Goal: Book appointment/travel/reservation

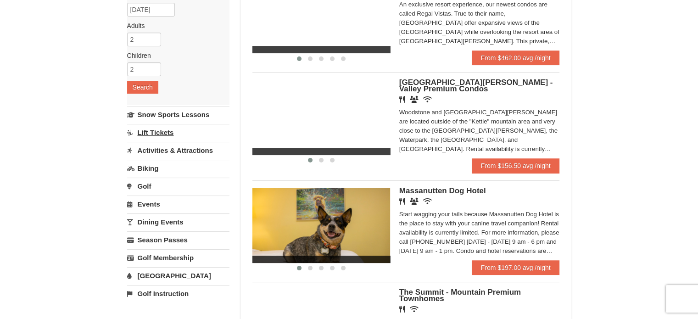
scroll to position [138, 0]
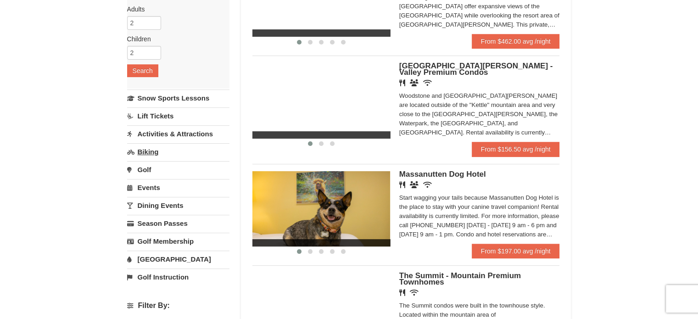
click at [186, 135] on link "Activities & Attractions" at bounding box center [178, 133] width 102 height 17
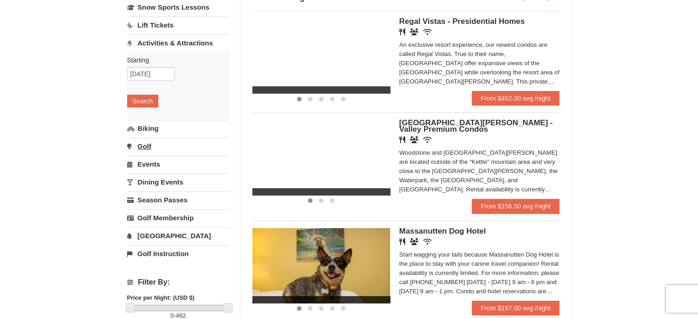
scroll to position [46, 0]
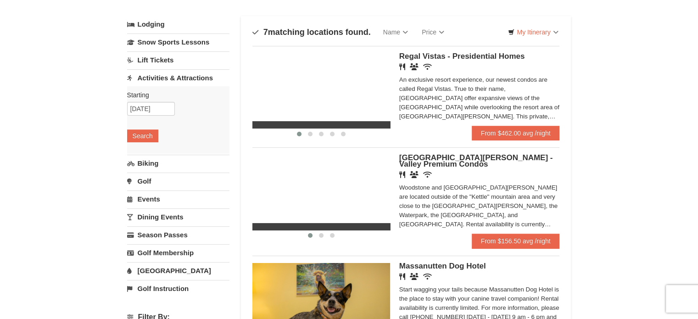
click at [159, 159] on link "Biking" at bounding box center [178, 163] width 102 height 17
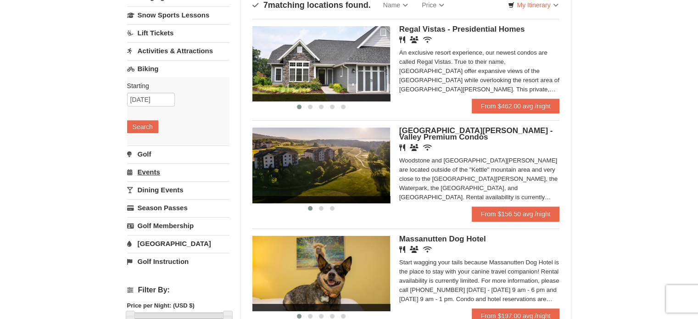
scroll to position [92, 0]
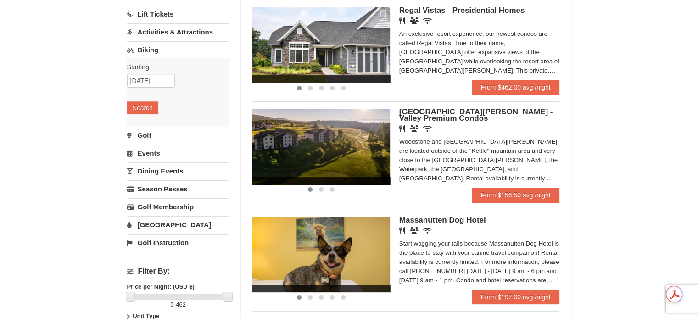
click at [152, 220] on link "[GEOGRAPHIC_DATA]" at bounding box center [178, 224] width 102 height 17
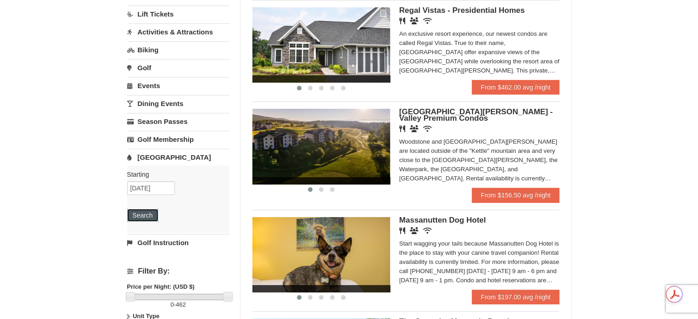
click at [139, 213] on button "Search" at bounding box center [142, 215] width 31 height 13
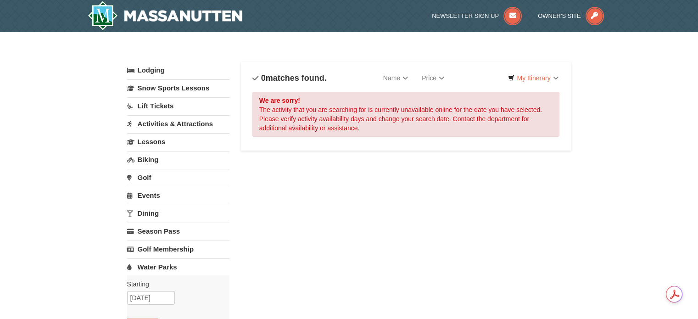
select select "9"
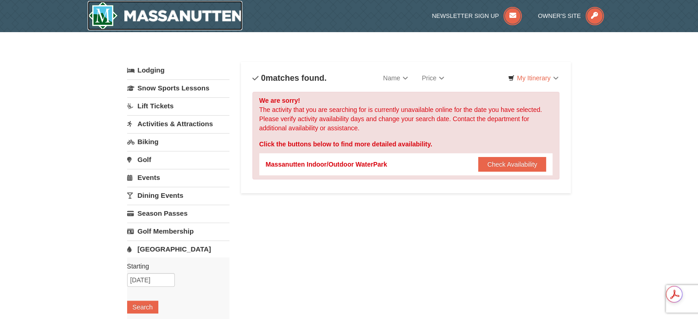
click at [155, 13] on img at bounding box center [165, 15] width 155 height 29
